Goal: Task Accomplishment & Management: Use online tool/utility

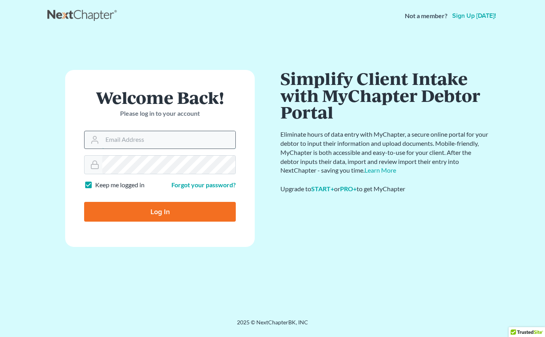
type input "[EMAIL_ADDRESS][DOMAIN_NAME]"
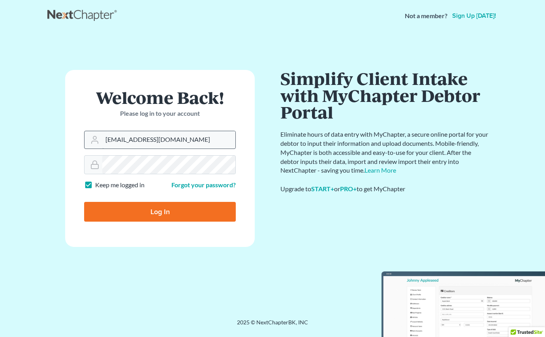
type input "Thinking..."
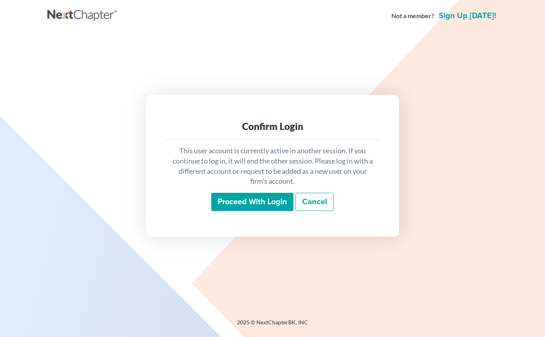
click at [259, 201] on input "Proceed with login" at bounding box center [252, 202] width 82 height 18
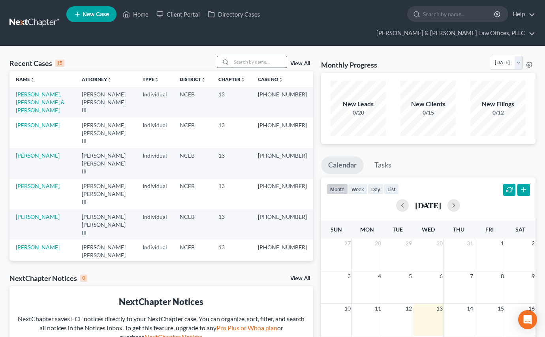
click at [243, 56] on input "search" at bounding box center [258, 61] width 55 height 11
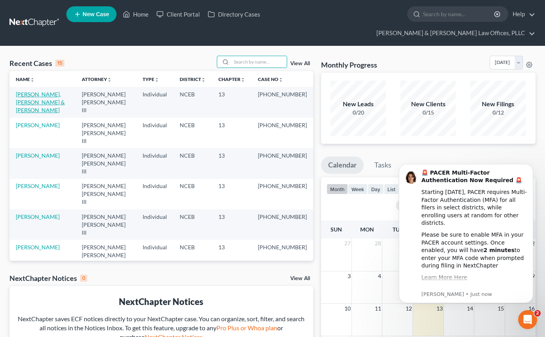
click at [36, 91] on link "[PERSON_NAME], [PERSON_NAME] & [PERSON_NAME]" at bounding box center [40, 102] width 49 height 23
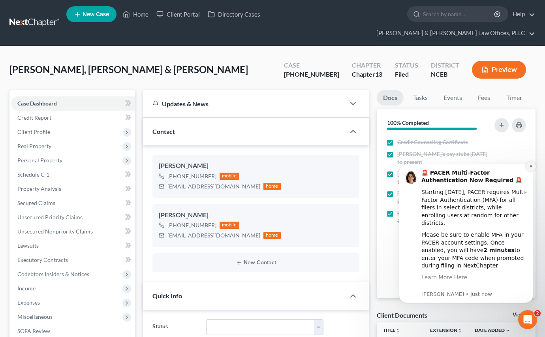
click at [532, 166] on icon "Dismiss notification" at bounding box center [531, 166] width 4 height 4
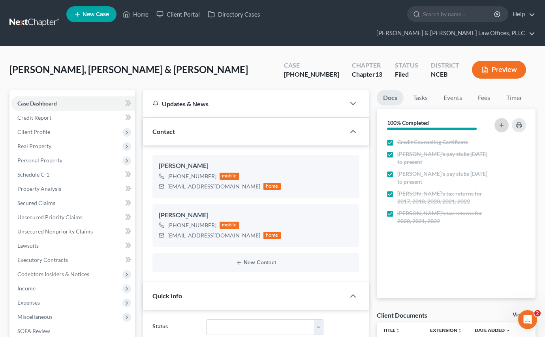
click at [502, 123] on line "button" at bounding box center [502, 125] width 0 height 4
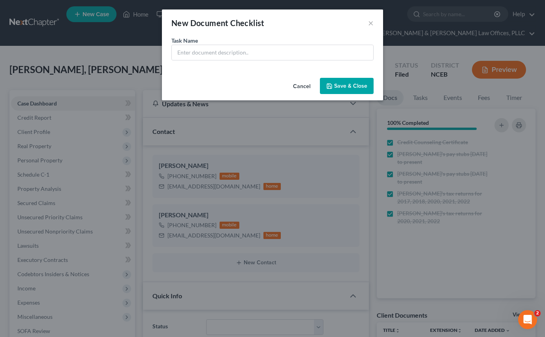
click at [302, 86] on button "Cancel" at bounding box center [302, 87] width 30 height 16
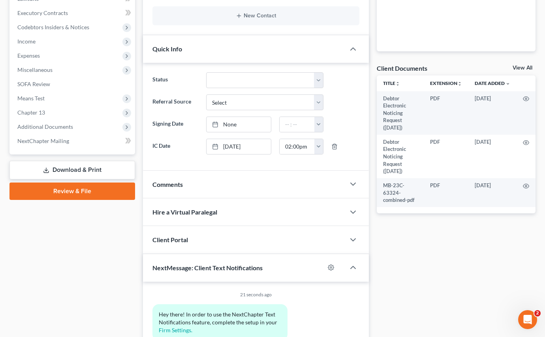
scroll to position [282, 0]
